Goal: Transaction & Acquisition: Purchase product/service

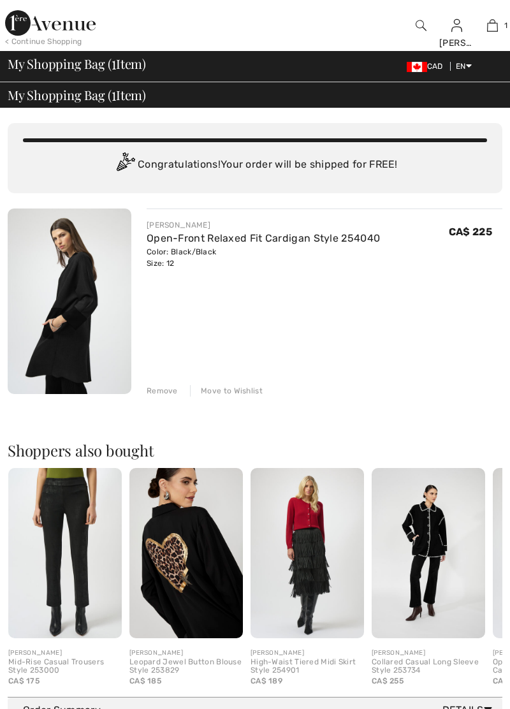
checkbox input "true"
click at [505, 31] on span "1" at bounding box center [506, 25] width 3 height 11
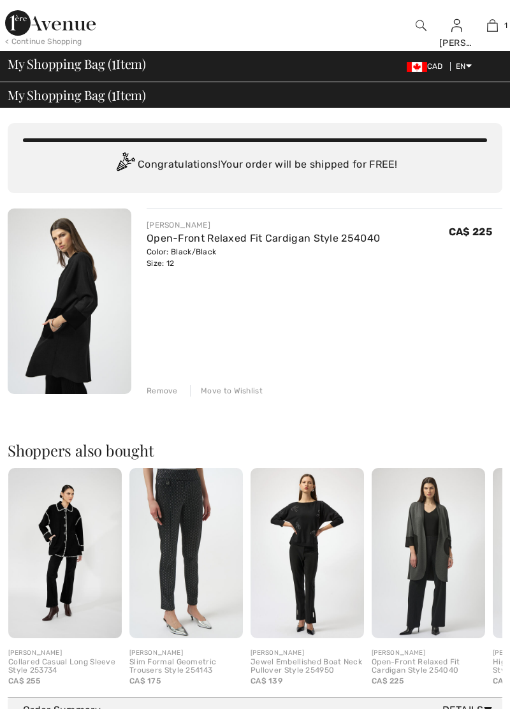
click at [167, 393] on div "Remove" at bounding box center [162, 390] width 31 height 11
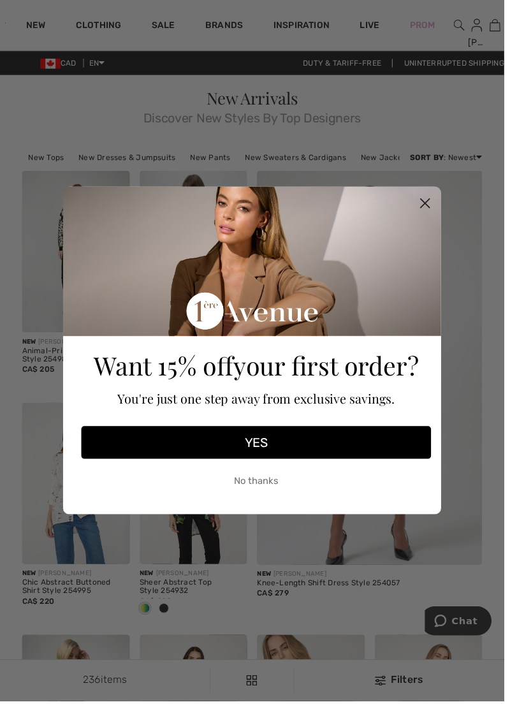
click at [438, 210] on circle "Close dialog" at bounding box center [430, 205] width 21 height 21
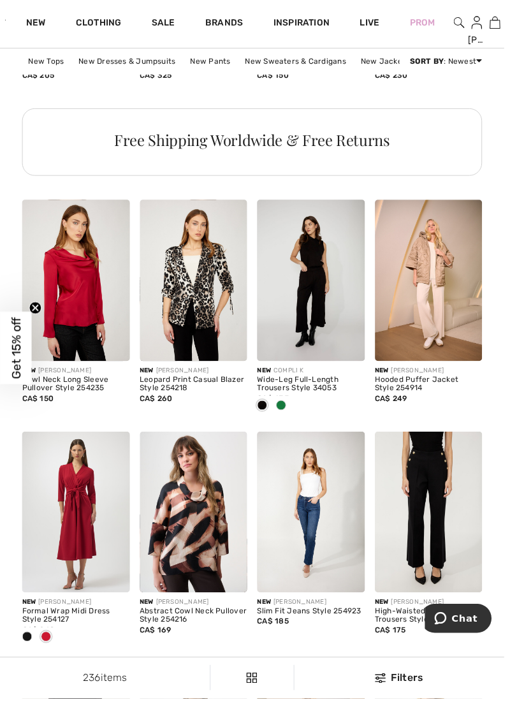
scroll to position [2834, 0]
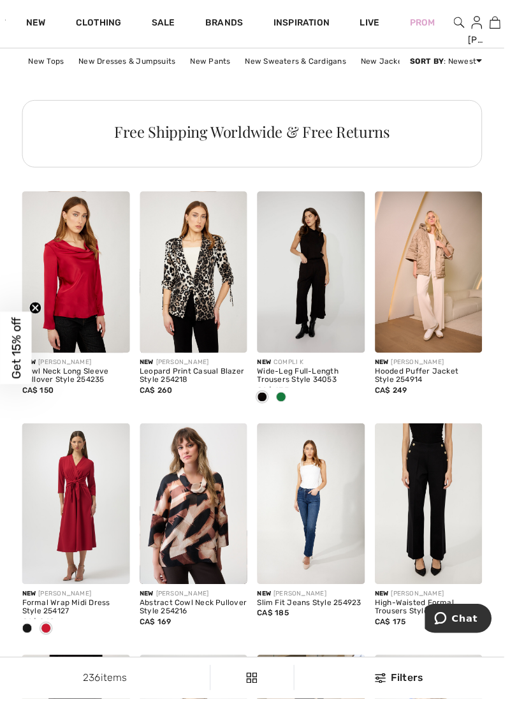
click at [452, 290] on img at bounding box center [433, 277] width 109 height 163
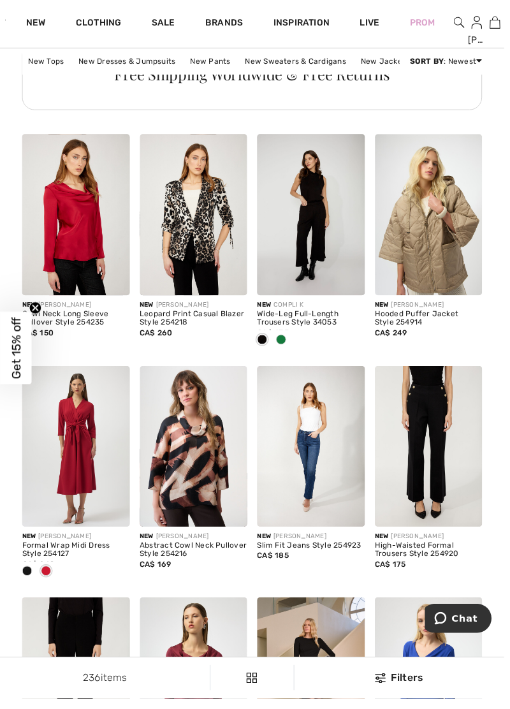
scroll to position [2897, 0]
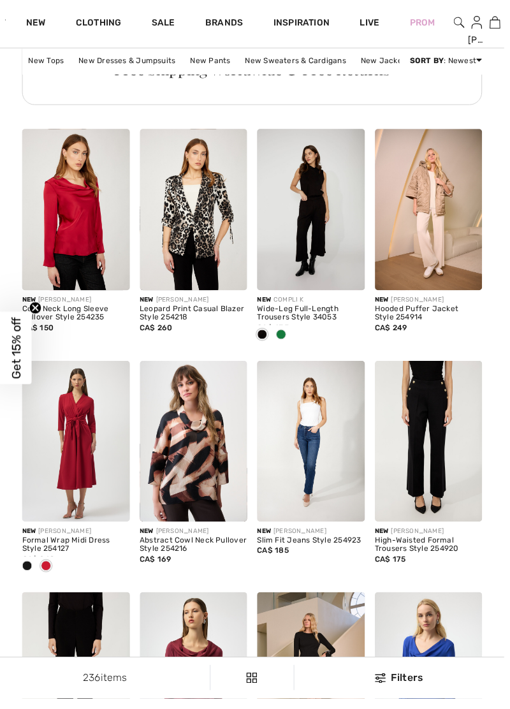
click at [463, 24] on img at bounding box center [464, 25] width 11 height 15
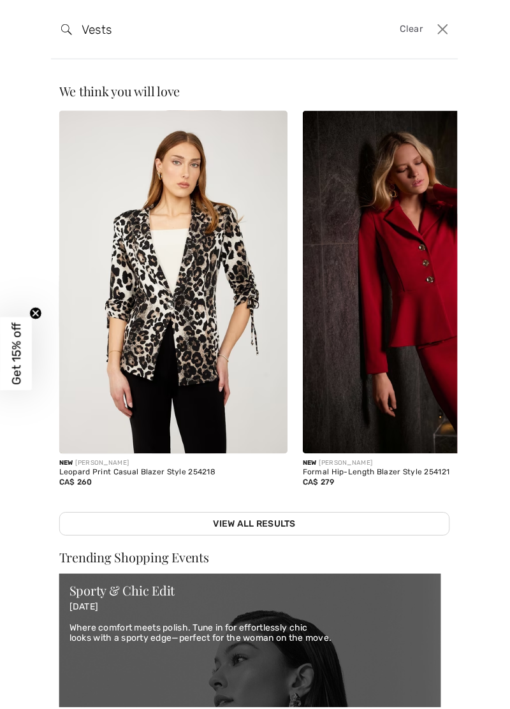
type input "Vests"
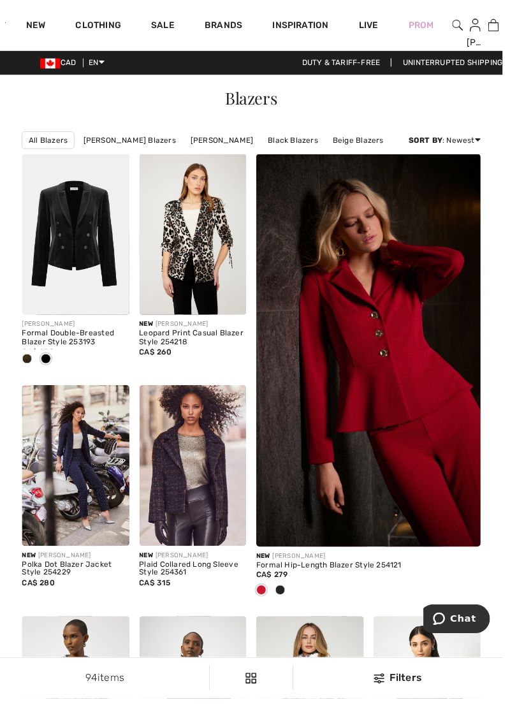
click at [454, 31] on div "Prom" at bounding box center [427, 25] width 56 height 52
click at [464, 31] on img at bounding box center [464, 25] width 11 height 15
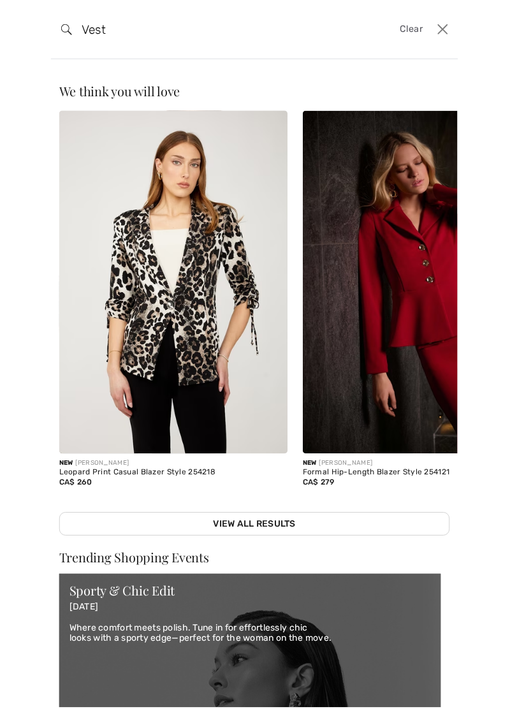
type input "Vest"
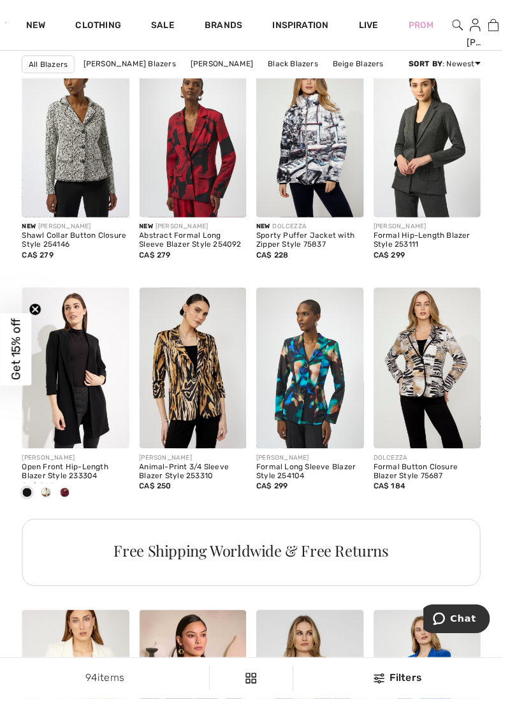
scroll to position [566, 0]
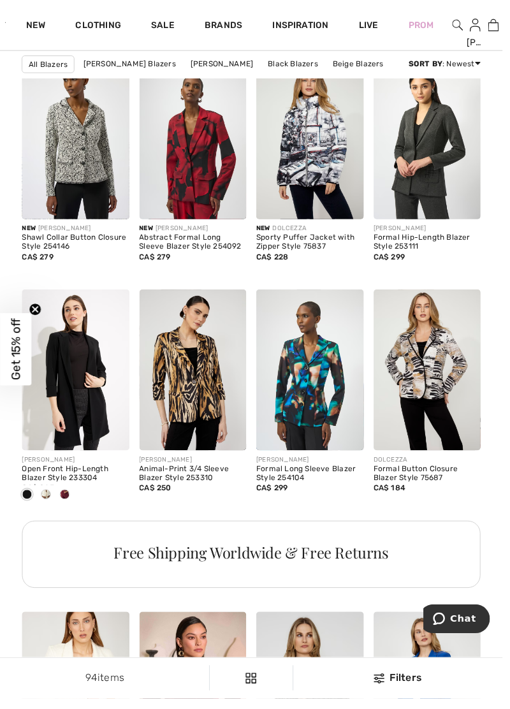
click at [110, 31] on link "Clothing" at bounding box center [100, 26] width 46 height 13
